Goal: Transaction & Acquisition: Purchase product/service

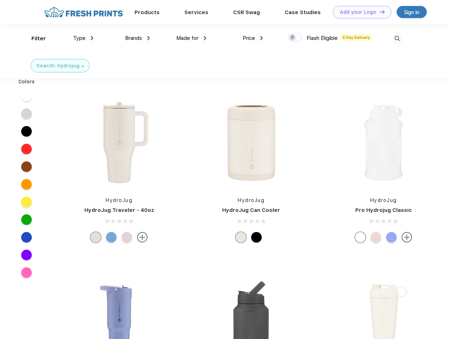
click at [359, 12] on link "Add your Logo Design Tool" at bounding box center [362, 12] width 58 height 12
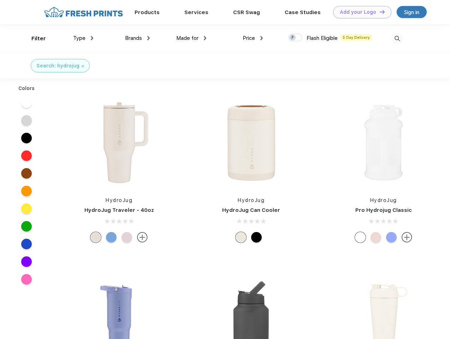
click at [0, 0] on div "Design Tool" at bounding box center [0, 0] width 0 height 0
click at [379, 12] on link "Add your Logo Design Tool" at bounding box center [362, 12] width 58 height 12
click at [34, 38] on div "Filter" at bounding box center [38, 39] width 14 height 8
click at [83, 38] on span "Type" at bounding box center [79, 38] width 12 height 6
click at [137, 38] on span "Brands" at bounding box center [133, 38] width 17 height 6
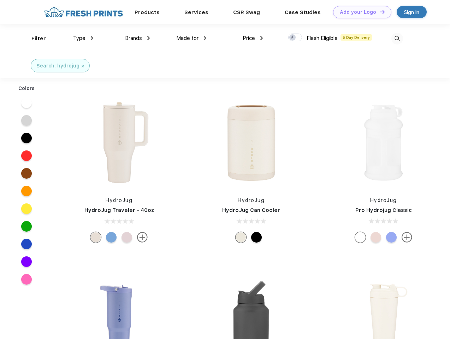
click at [191, 38] on span "Made for" at bounding box center [187, 38] width 22 height 6
click at [253, 38] on span "Price" at bounding box center [248, 38] width 12 height 6
click at [295, 38] on div at bounding box center [295, 38] width 14 height 8
click at [293, 38] on input "checkbox" at bounding box center [290, 35] width 5 height 5
click at [397, 38] on img at bounding box center [397, 39] width 12 height 12
